Goal: Task Accomplishment & Management: Manage account settings

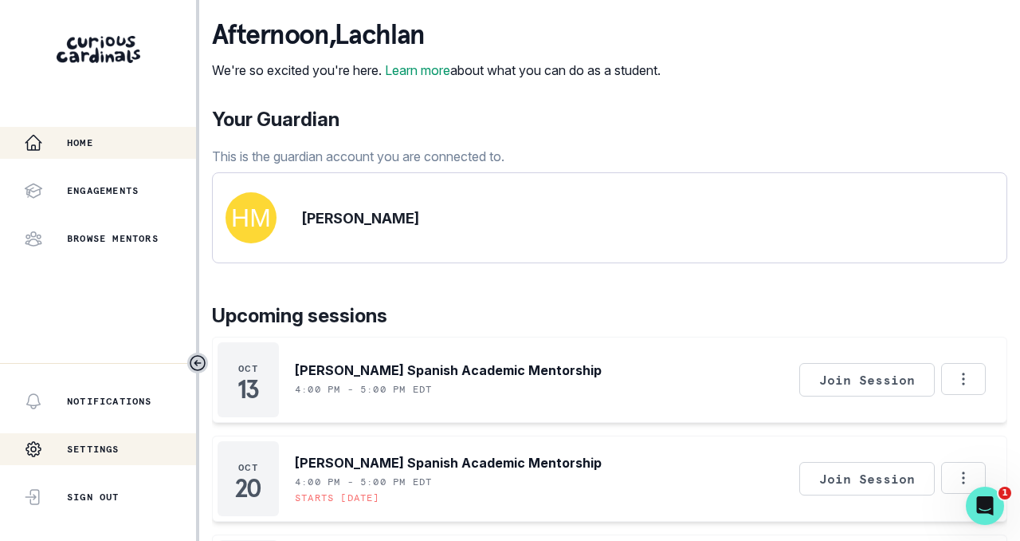
click at [96, 449] on p "Settings" at bounding box center [93, 448] width 53 height 13
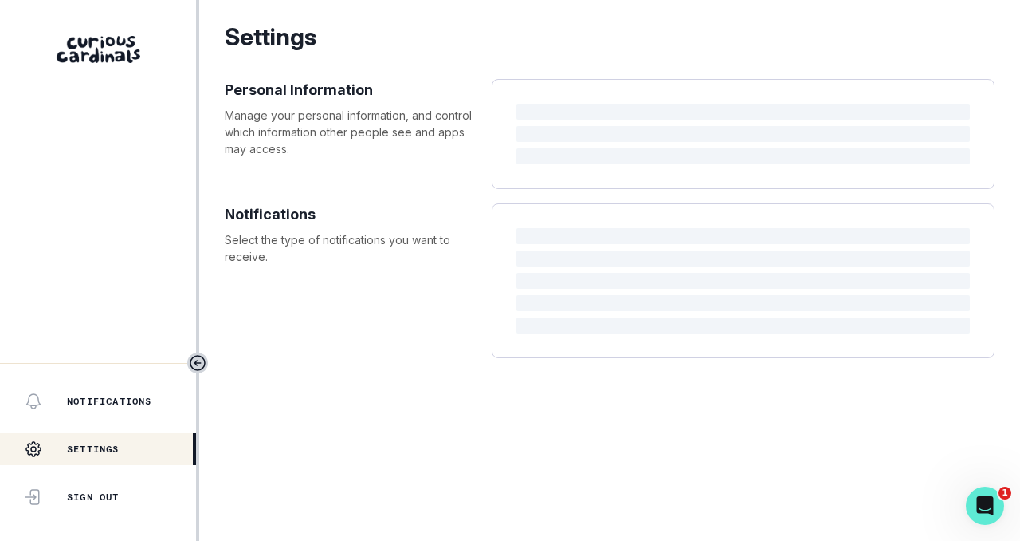
select select "America/New_York"
select select "6th Grade"
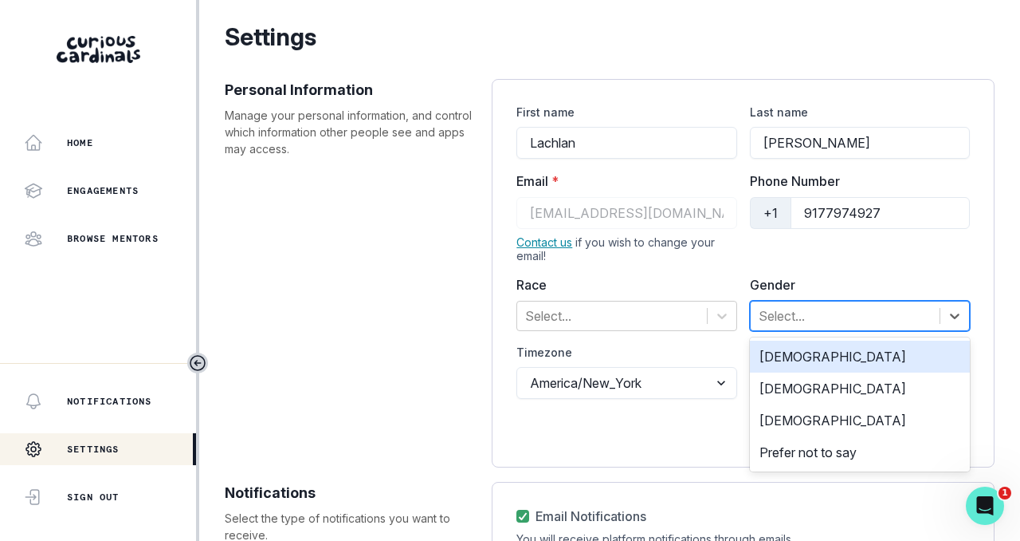
click at [796, 316] on div at bounding box center [845, 316] width 173 height 22
click at [792, 360] on div "[DEMOGRAPHIC_DATA]" at bounding box center [860, 356] width 220 height 32
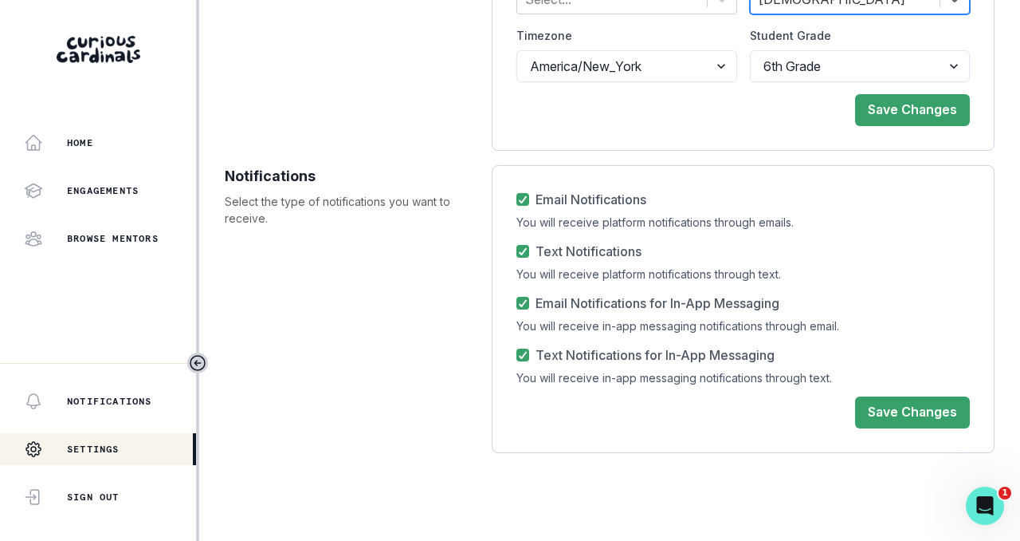
scroll to position [324, 0]
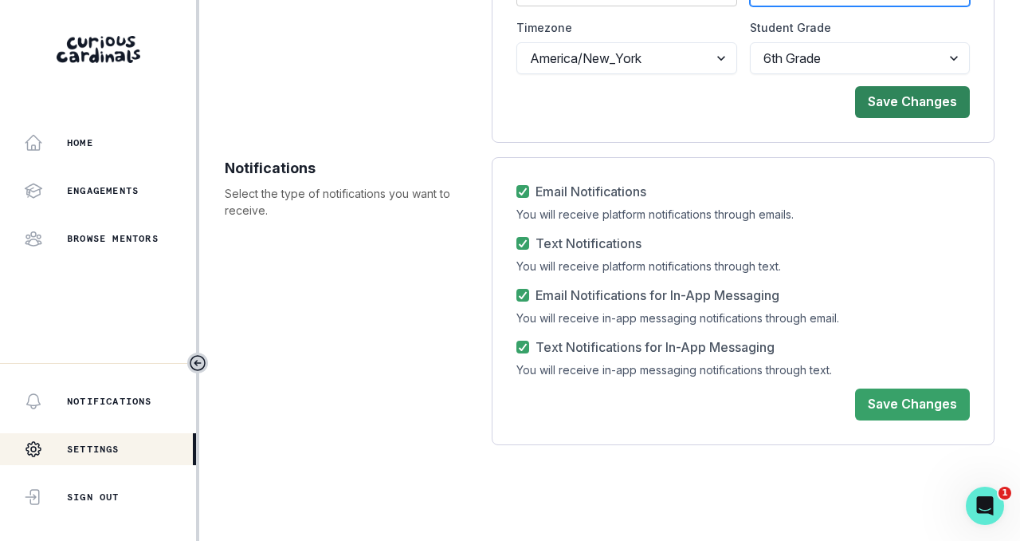
click at [939, 98] on button "Save Changes" at bounding box center [912, 102] width 115 height 32
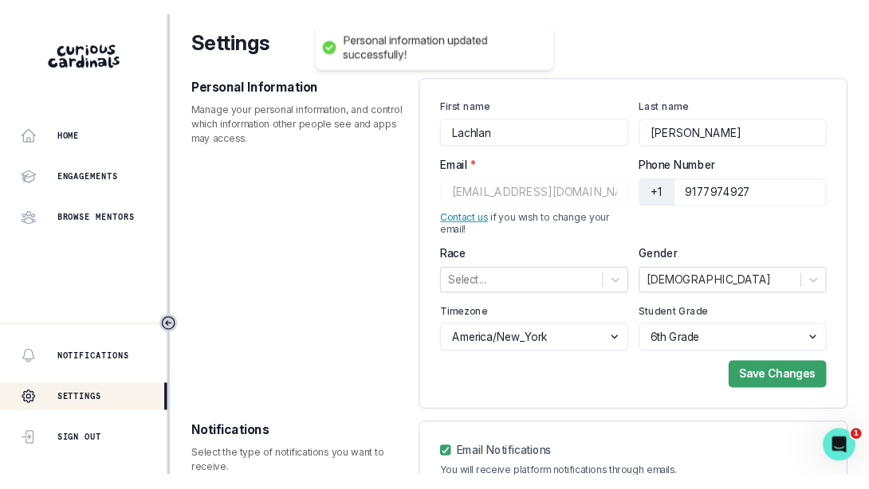
scroll to position [0, 0]
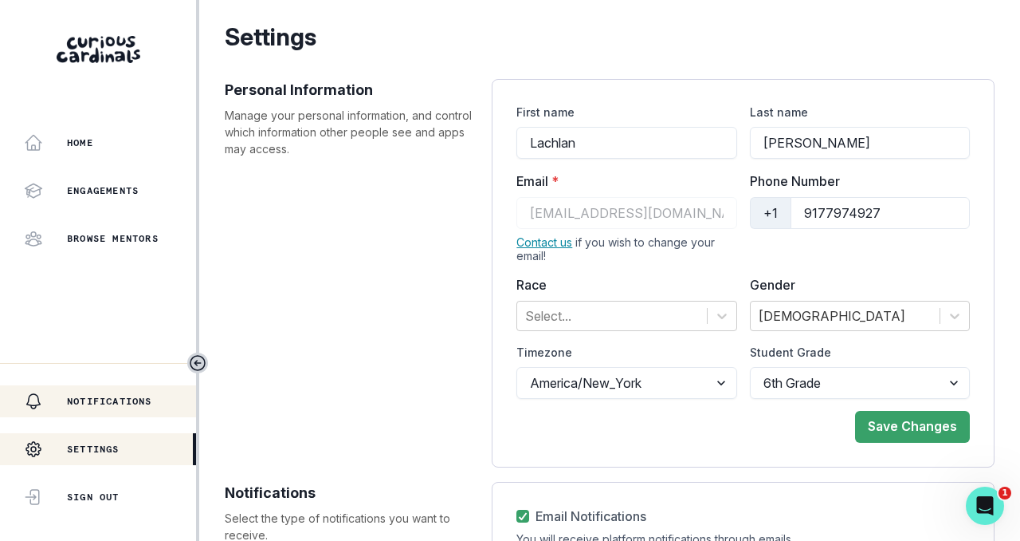
click at [128, 395] on p "Notifications" at bounding box center [109, 401] width 85 height 13
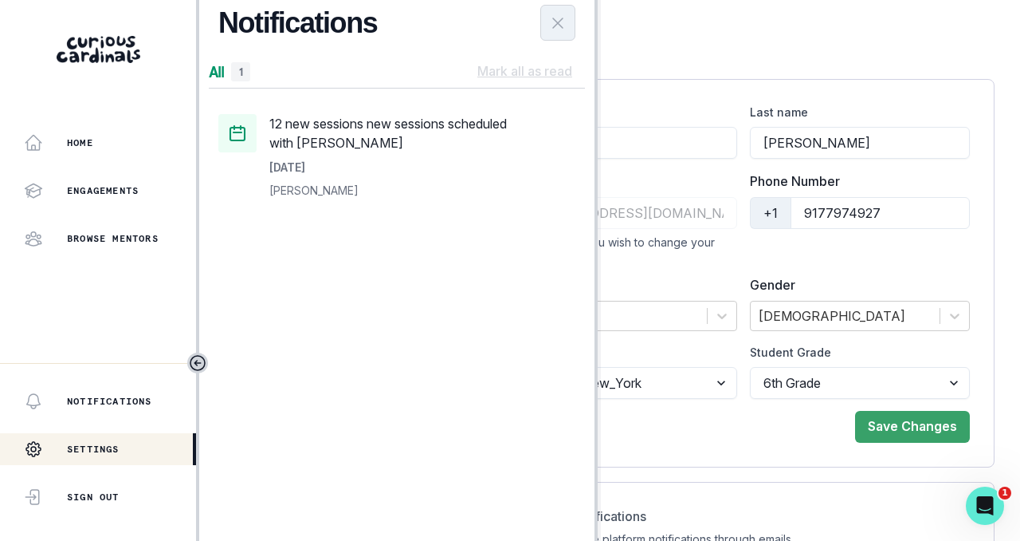
click at [569, 10] on button "Close Notifications Panel" at bounding box center [558, 23] width 35 height 36
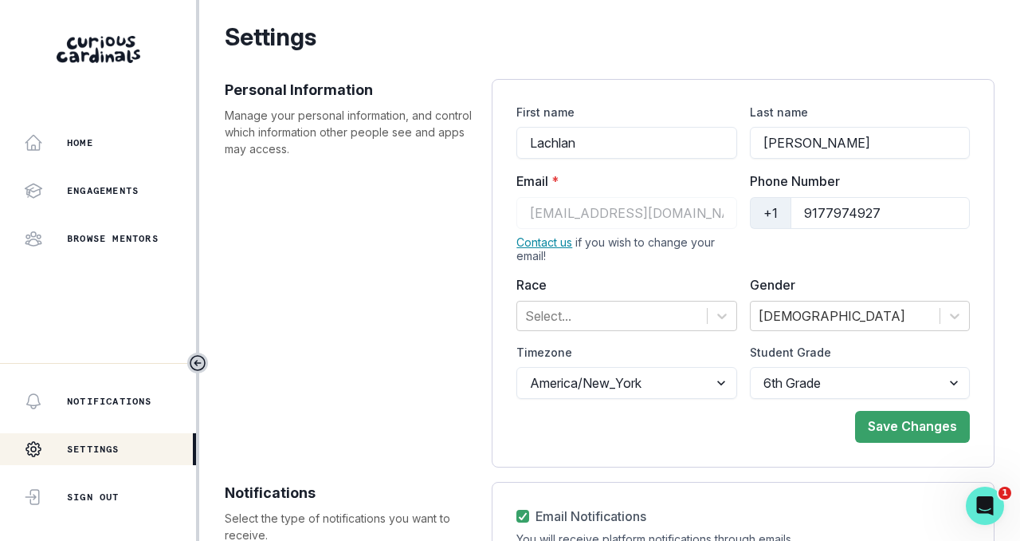
click at [554, 240] on link "Contact us" at bounding box center [545, 242] width 56 height 14
